Goal: Information Seeking & Learning: Find contact information

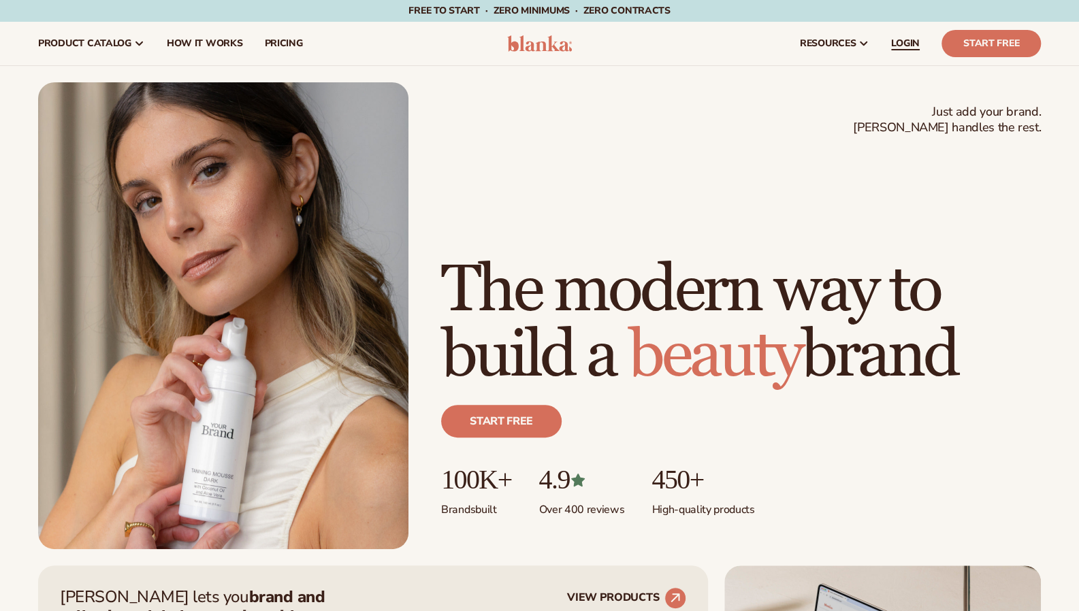
click at [890, 54] on link "LOGIN" at bounding box center [905, 44] width 50 height 44
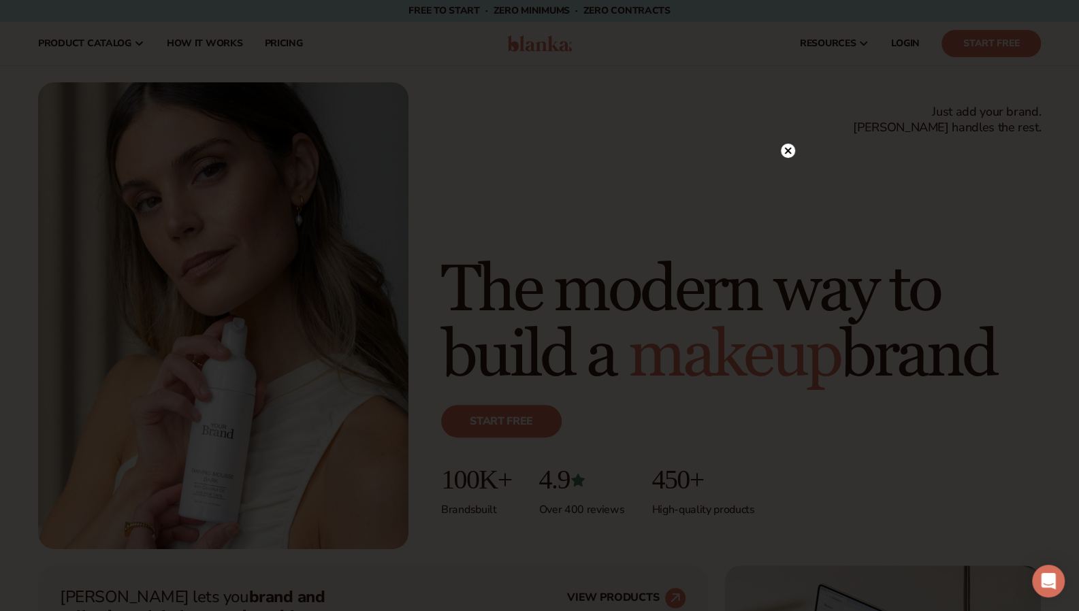
click at [779, 152] on div "UPLOAD YOUR LOGO" at bounding box center [540, 305] width 490 height 310
click at [790, 147] on circle at bounding box center [788, 151] width 14 height 14
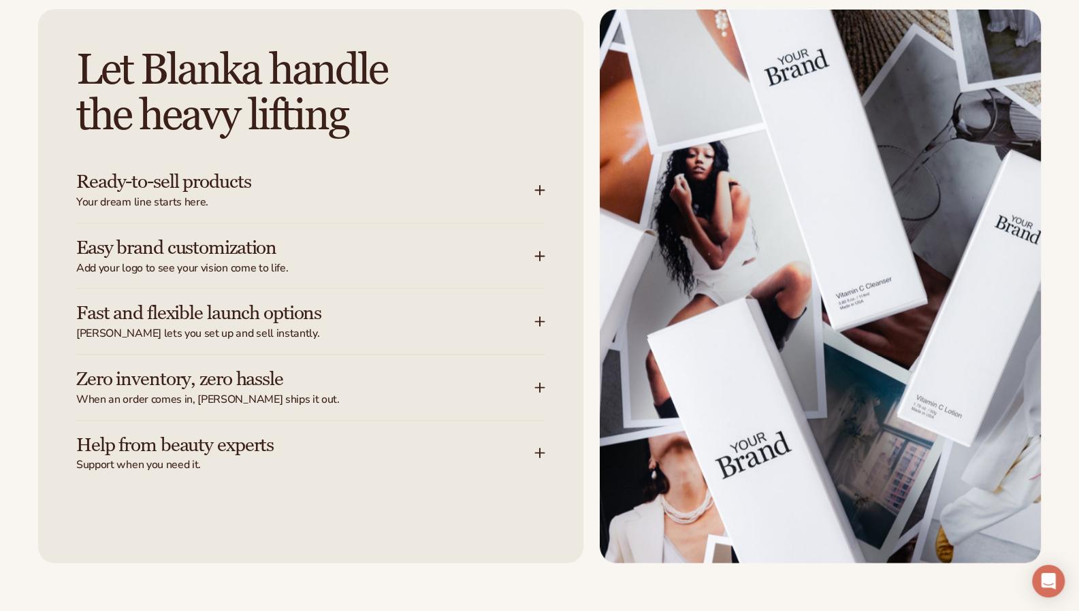
scroll to position [1633, 0]
click at [177, 245] on h3 "Easy brand customization" at bounding box center [284, 247] width 417 height 21
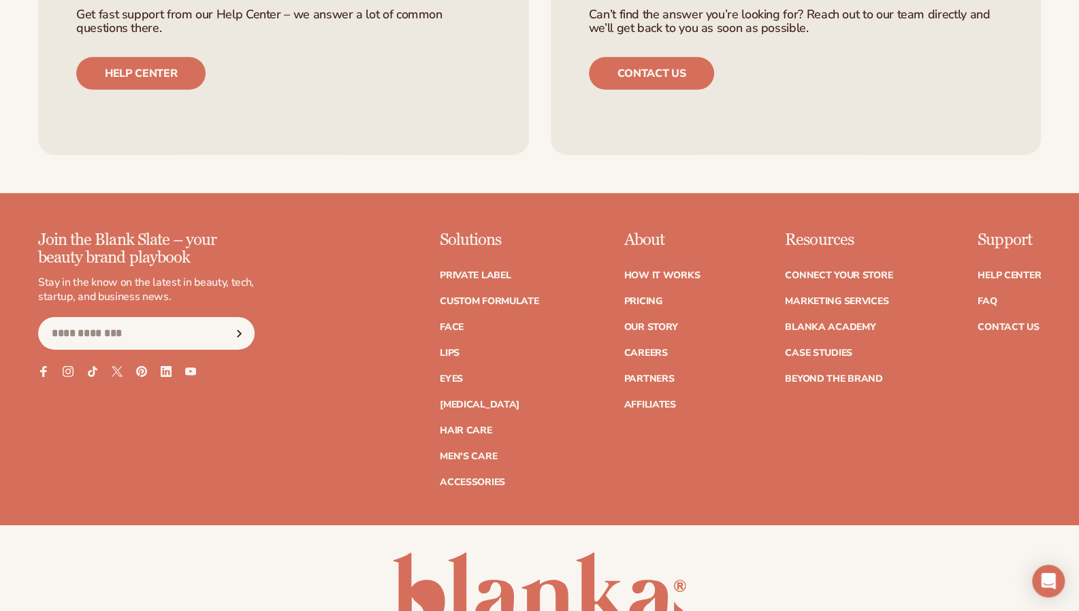
scroll to position [5835, 0]
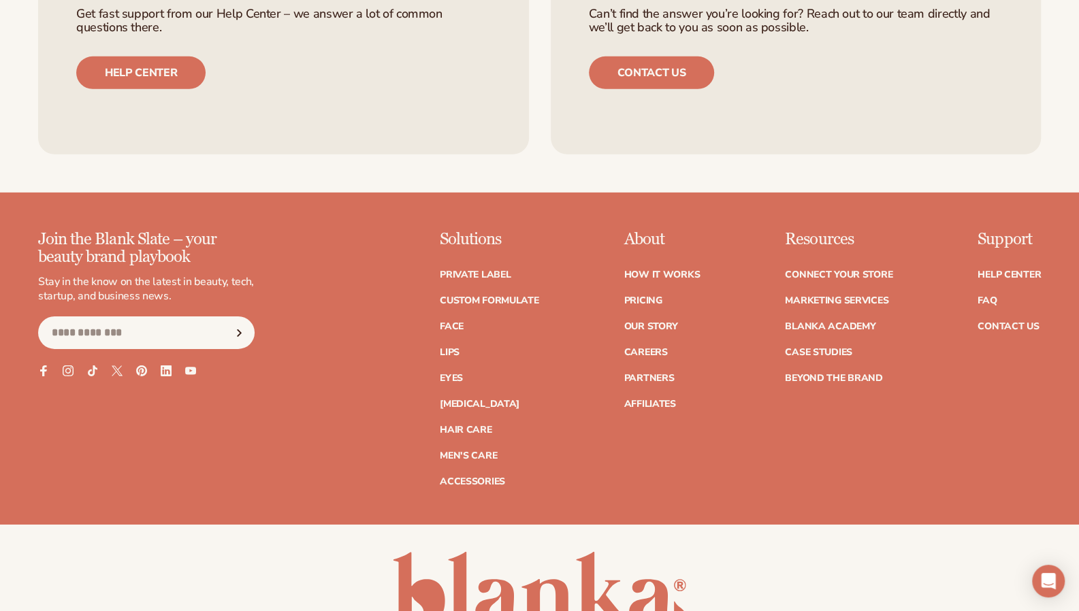
click at [780, 155] on div "Contact our team Can’t find the answer you’re looking for? Reach out to our tea…" at bounding box center [796, 27] width 491 height 256
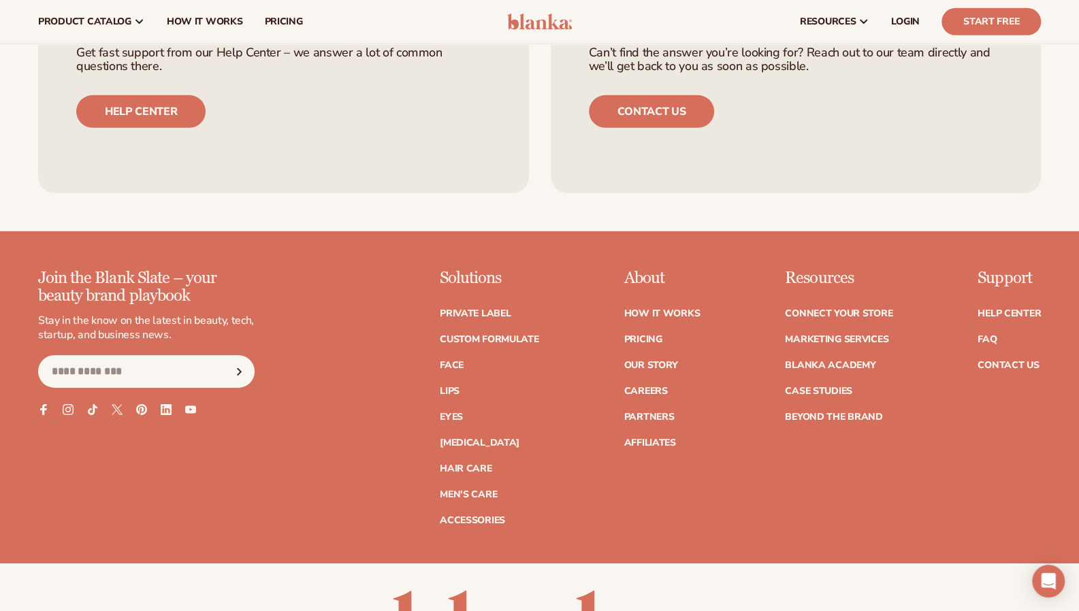
scroll to position [5798, 0]
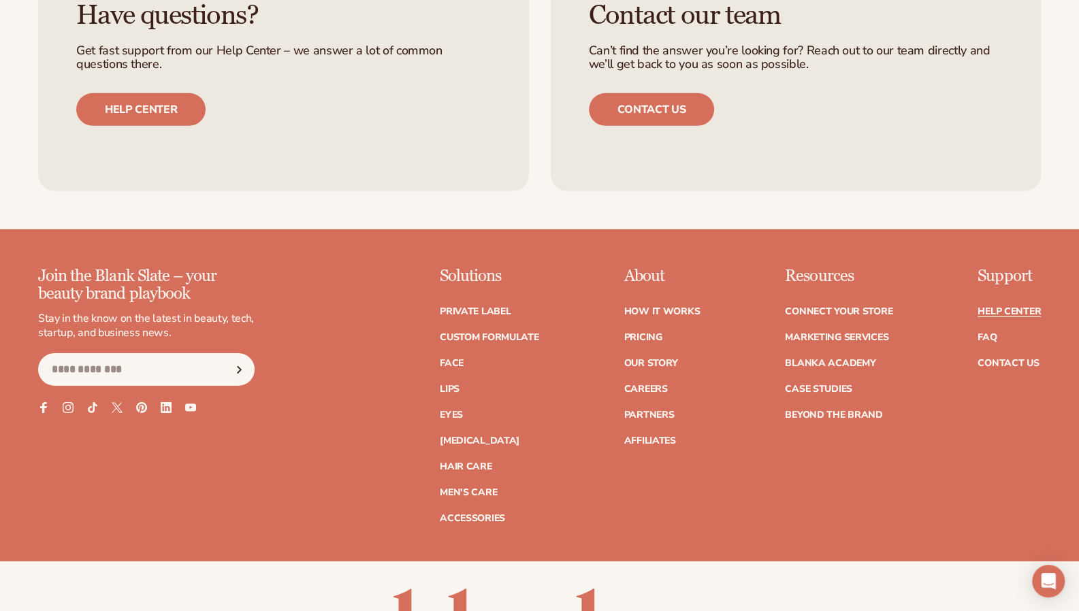
click at [1028, 317] on link "Help Center" at bounding box center [1008, 312] width 63 height 10
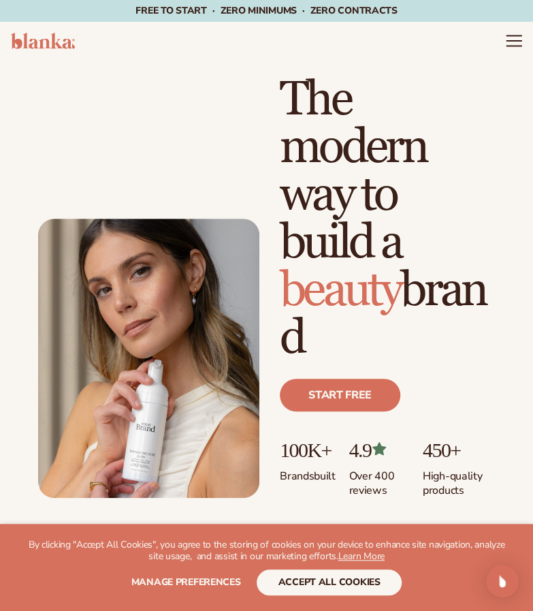
click at [515, 44] on icon "Menu" at bounding box center [514, 41] width 18 height 18
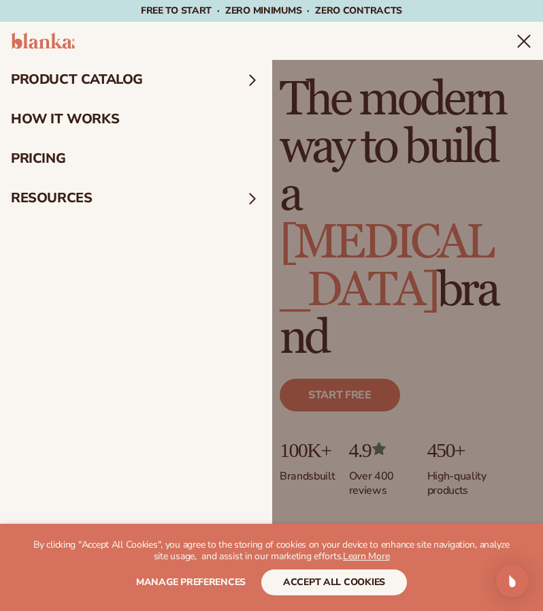
click at [328, 563] on div "WE USE COOKIES By clicking "Accept All Cookies", you agree to the storing of co…" at bounding box center [271, 567] width 489 height 56
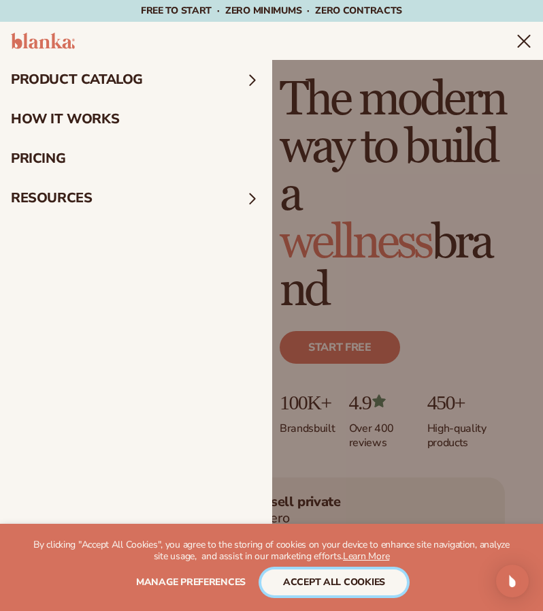
click at [332, 579] on button "accept all cookies" at bounding box center [334, 582] width 146 height 26
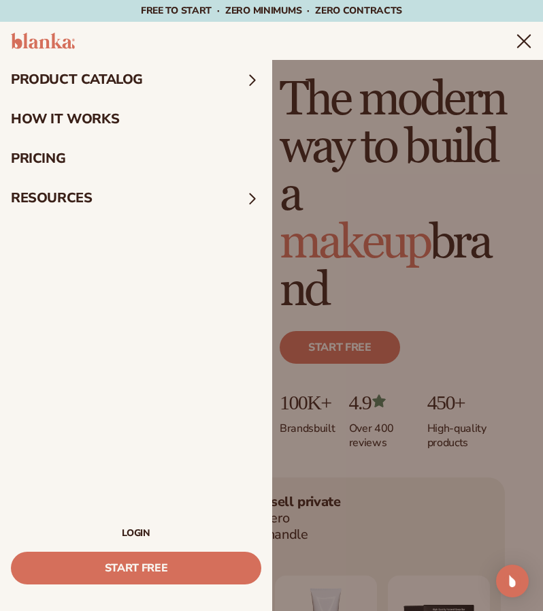
click at [520, 44] on icon "Menu" at bounding box center [524, 41] width 12 height 12
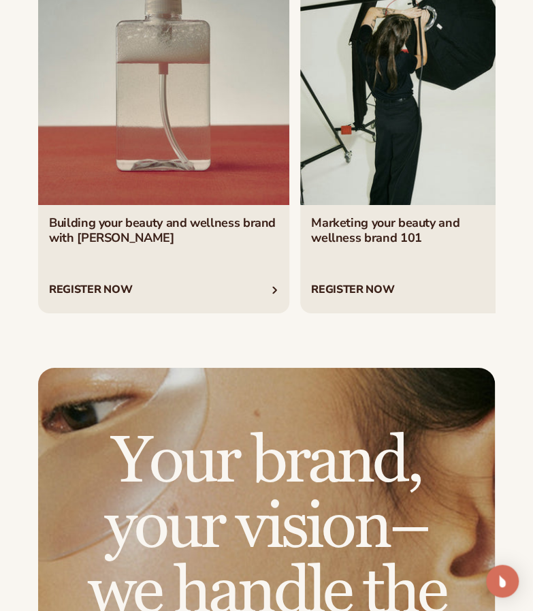
scroll to position [7445, 0]
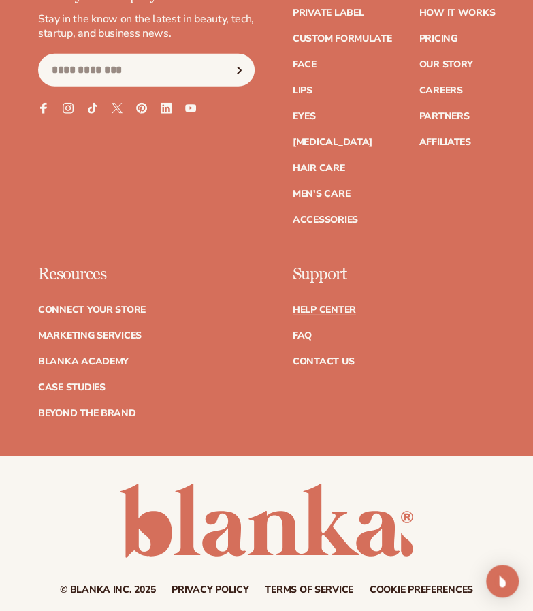
click at [342, 305] on link "Help Center" at bounding box center [324, 310] width 63 height 10
